Goal: Transaction & Acquisition: Purchase product/service

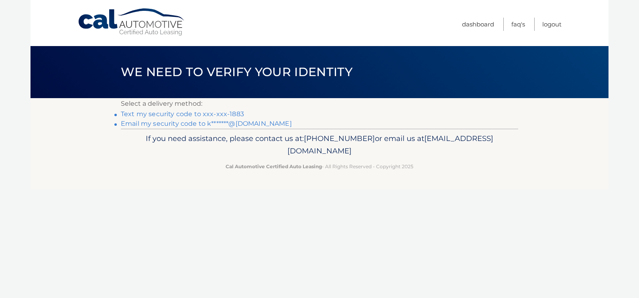
click at [178, 116] on link "Text my security code to xxx-xxx-1883" at bounding box center [182, 114] width 123 height 8
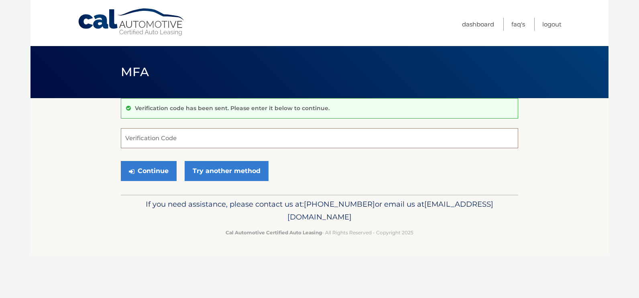
click at [177, 140] on input "Verification Code" at bounding box center [319, 138] width 397 height 20
type input "152078"
click at [155, 172] on button "Continue" at bounding box center [149, 171] width 56 height 20
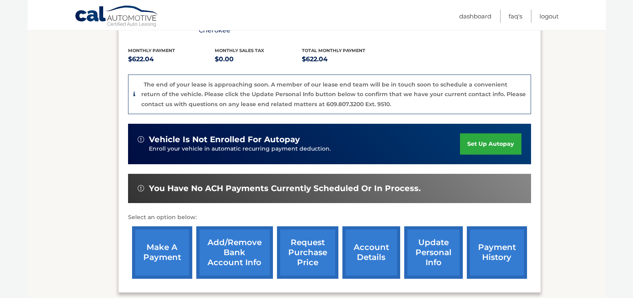
scroll to position [249, 0]
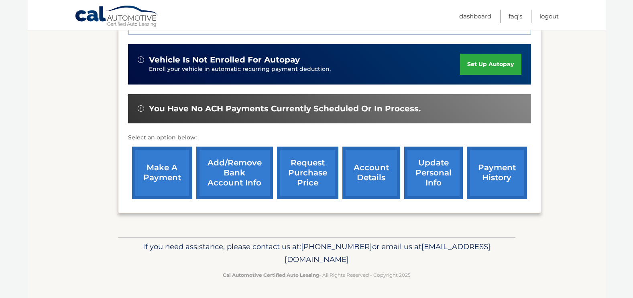
click at [156, 169] on link "make a payment" at bounding box center [162, 173] width 60 height 53
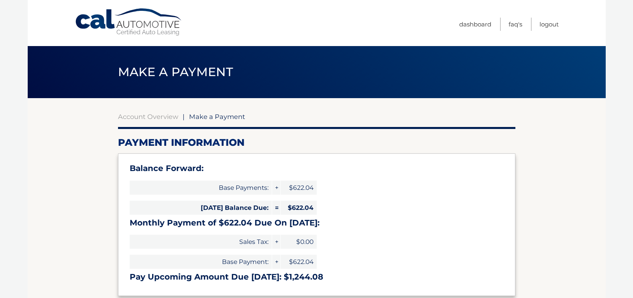
select select "N2Q5NTlmZjktZDM4My00MDhlLThjOGItNGM0NmNmZGU0Zjc3"
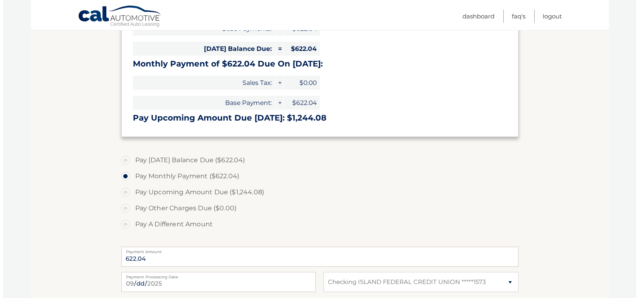
scroll to position [241, 0]
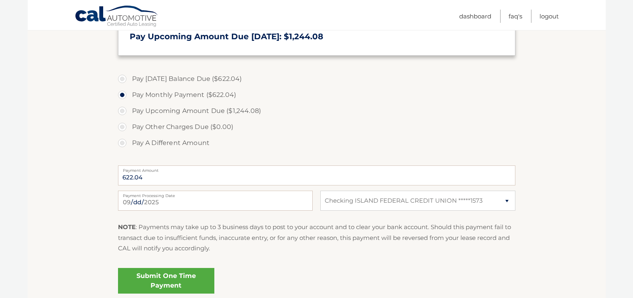
click at [164, 282] on link "Submit One Time Payment" at bounding box center [166, 281] width 96 height 26
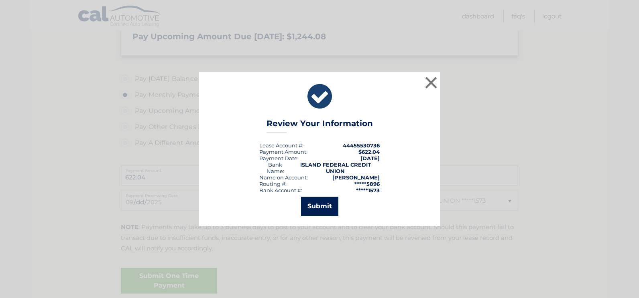
click at [320, 211] on button "Submit" at bounding box center [319, 206] width 37 height 19
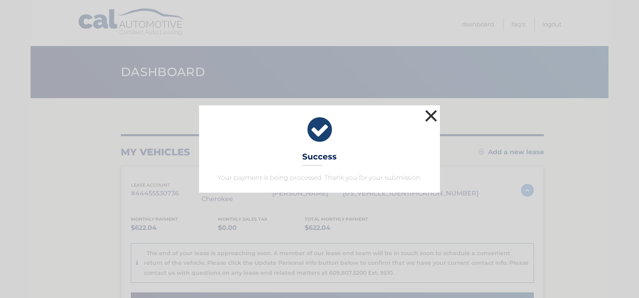
click at [431, 114] on button "×" at bounding box center [431, 116] width 16 height 16
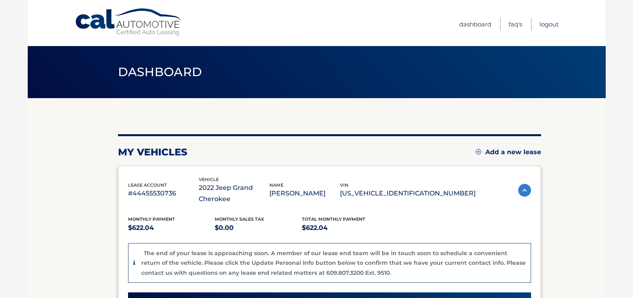
click at [548, 26] on link "Logout" at bounding box center [548, 24] width 19 height 13
